Goal: Connect with others: Connect with others

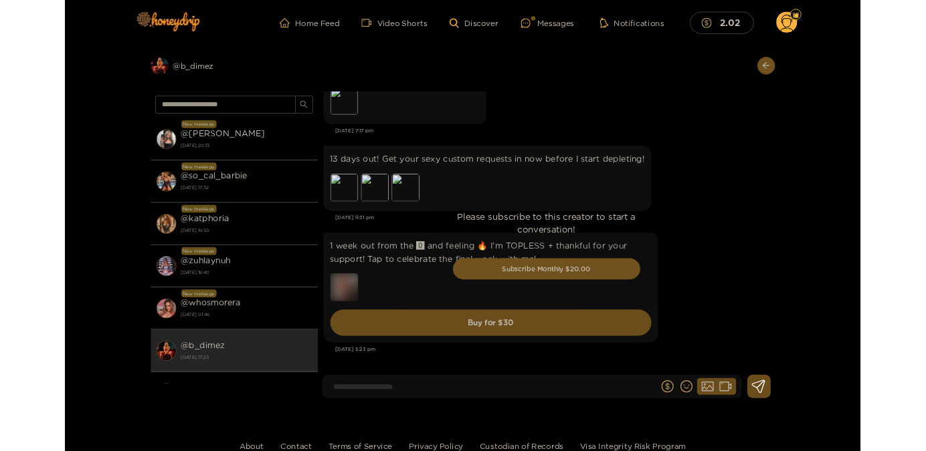
scroll to position [2814, 0]
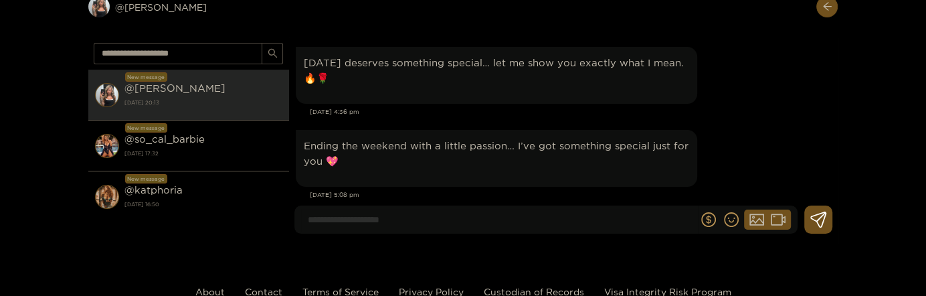
scroll to position [289, 0]
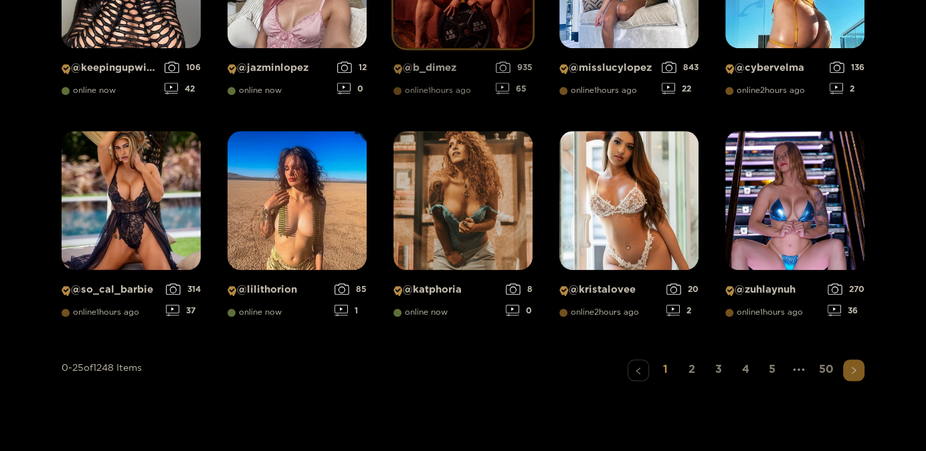
scroll to position [1024, 0]
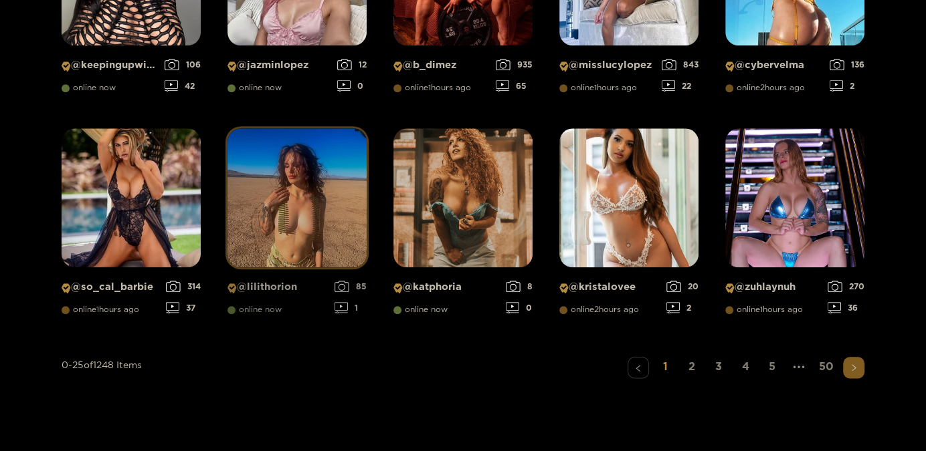
click at [332, 193] on img at bounding box center [296, 197] width 139 height 139
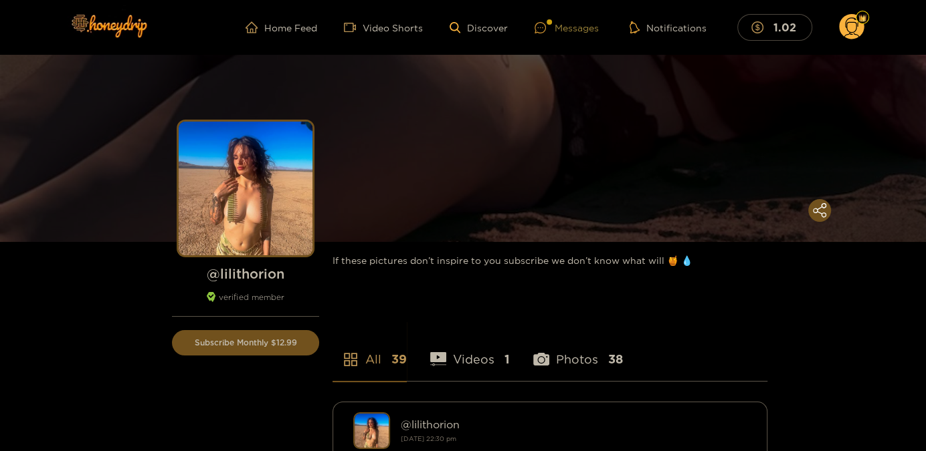
click at [559, 33] on div "Messages" at bounding box center [566, 27] width 64 height 15
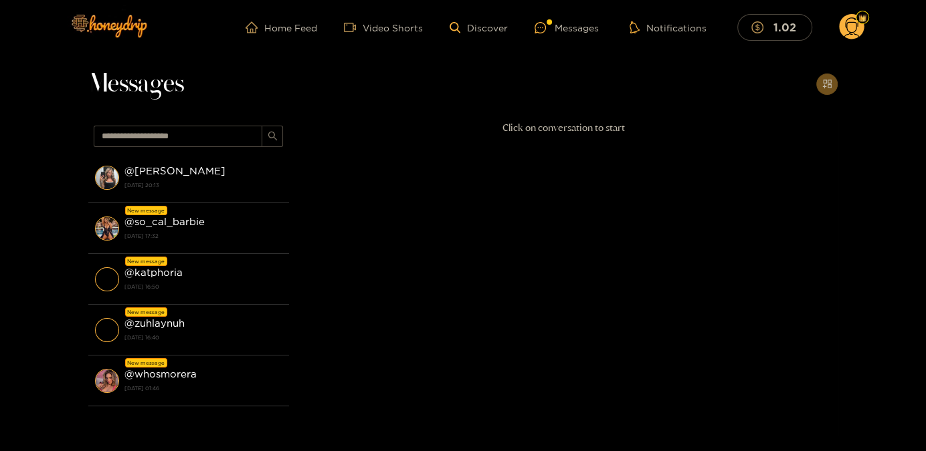
click at [212, 173] on div "@ kendra 1 October 2025 20:13" at bounding box center [203, 177] width 158 height 30
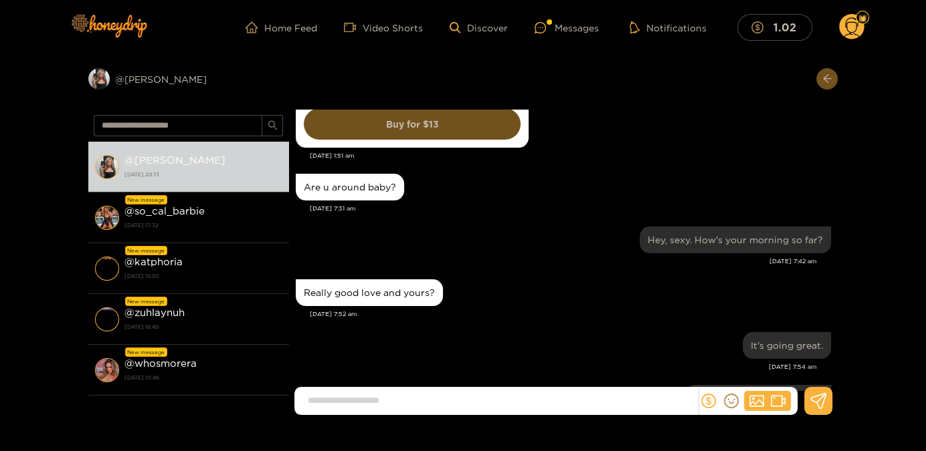
scroll to position [1156, 0]
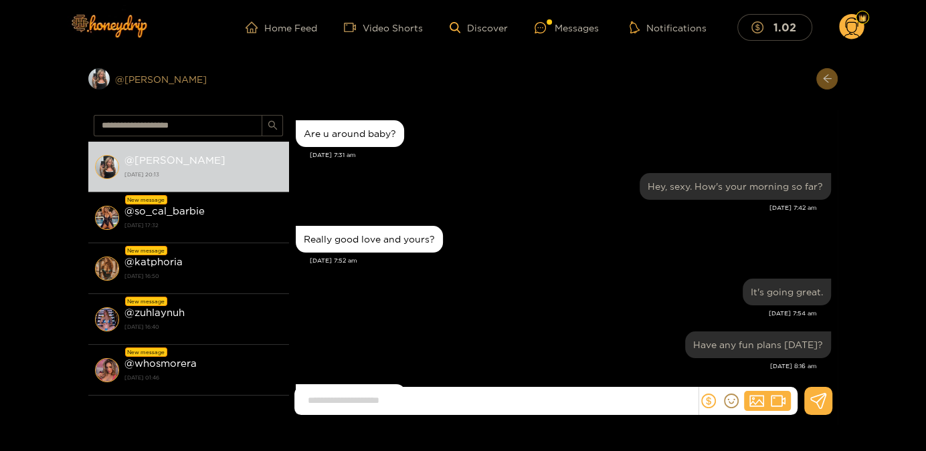
click at [136, 78] on div "Preview @ kendra" at bounding box center [188, 78] width 201 height 21
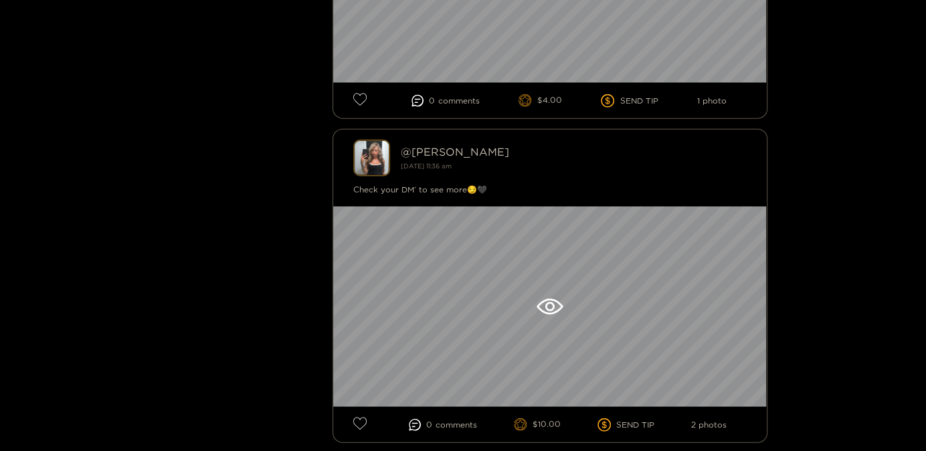
scroll to position [2600, 0]
